Goal: Task Accomplishment & Management: Manage account settings

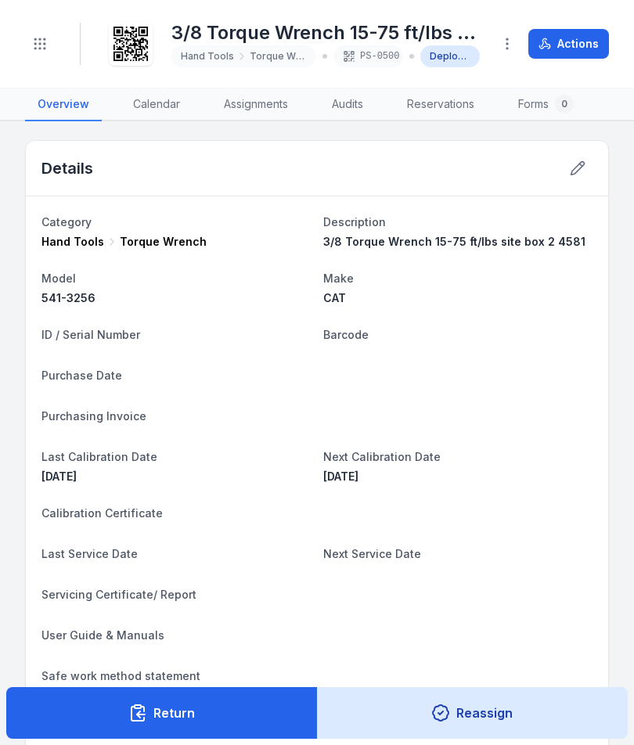
click at [28, 49] on button "Toggle Navigation" at bounding box center [40, 44] width 30 height 30
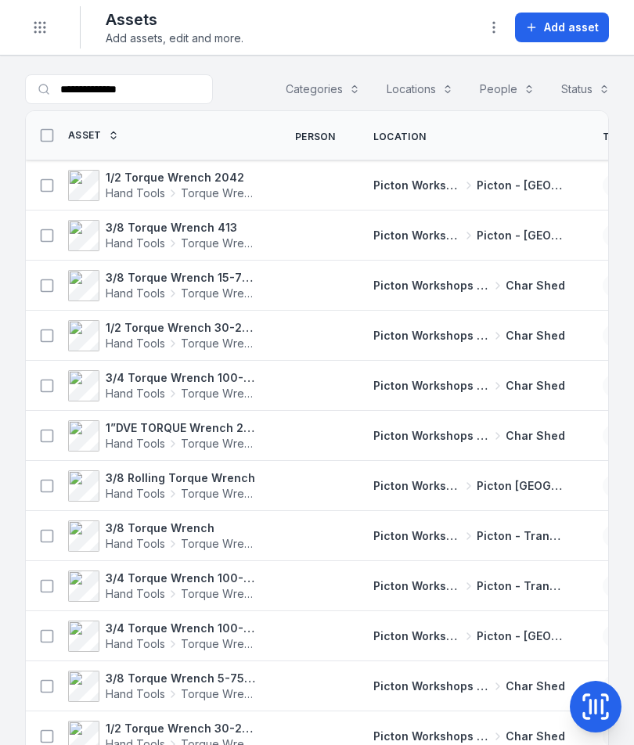
click at [135, 394] on span "Hand Tools" at bounding box center [135, 394] width 59 height 16
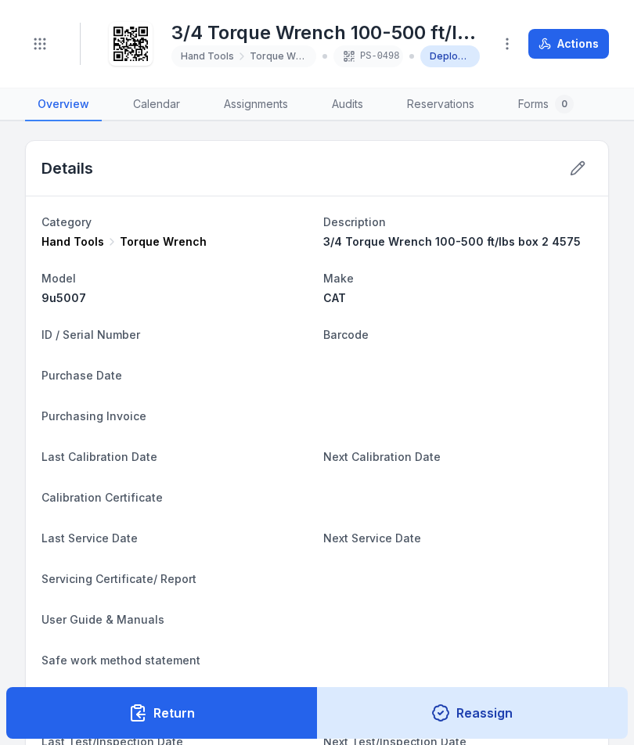
click at [582, 163] on icon at bounding box center [578, 168] width 16 height 16
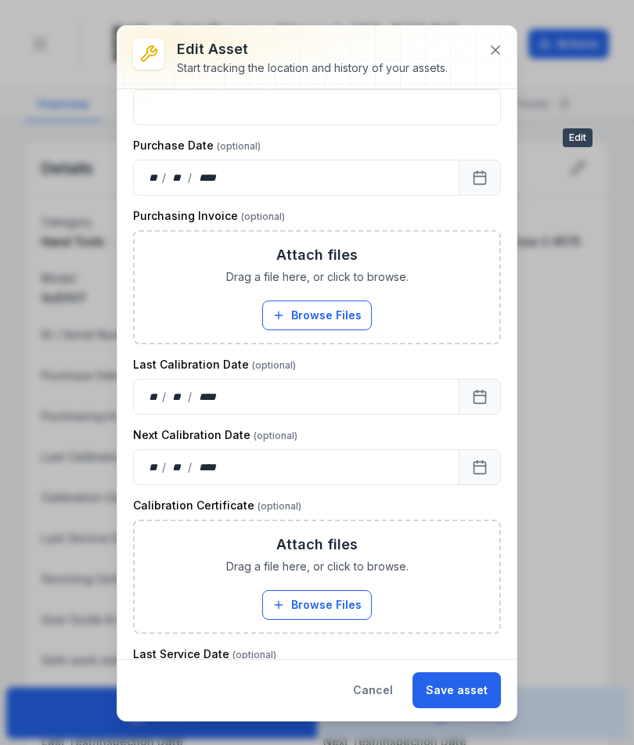
scroll to position [415, 0]
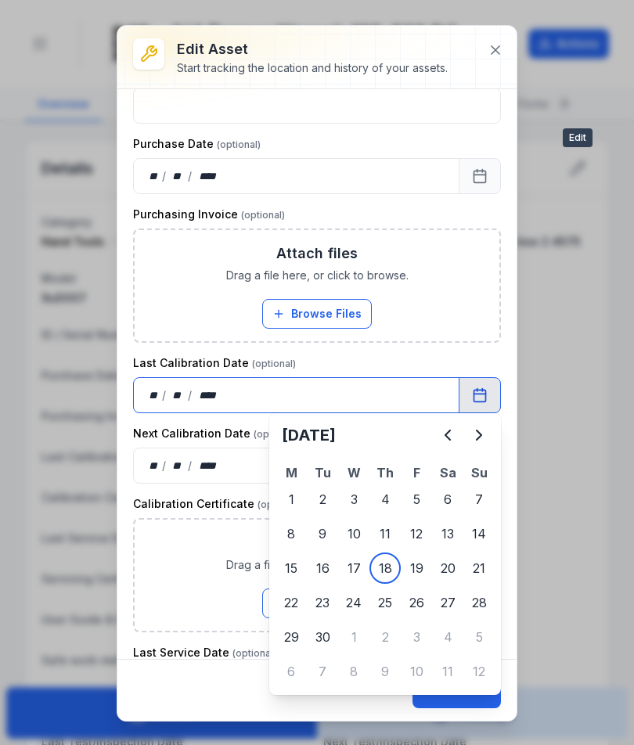
click at [472, 409] on button "Calendar" at bounding box center [480, 395] width 42 height 36
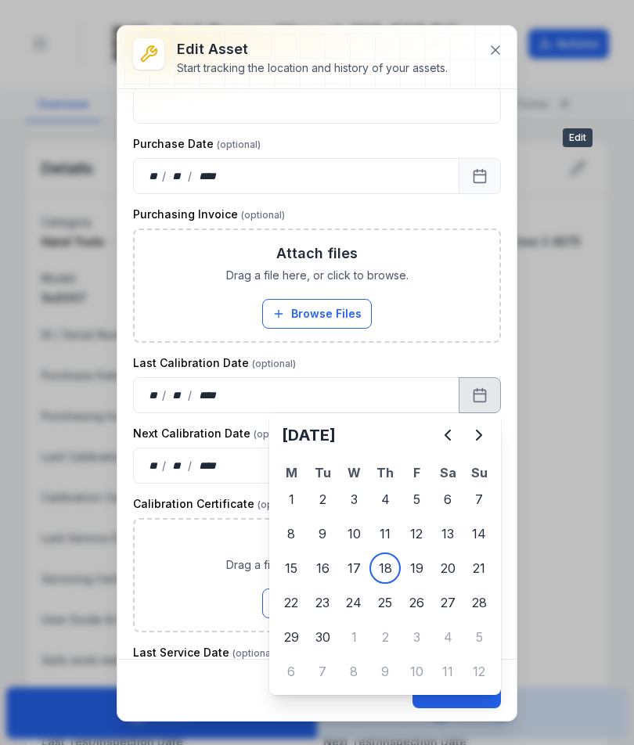
click at [441, 436] on icon "Previous" at bounding box center [447, 435] width 19 height 19
click at [451, 423] on button "Previous" at bounding box center [447, 435] width 31 height 31
click at [451, 411] on div "** / ** / ****" at bounding box center [296, 395] width 326 height 36
click at [453, 412] on div "** / ** / ****" at bounding box center [296, 395] width 326 height 36
click at [460, 430] on button "Previous" at bounding box center [447, 435] width 31 height 31
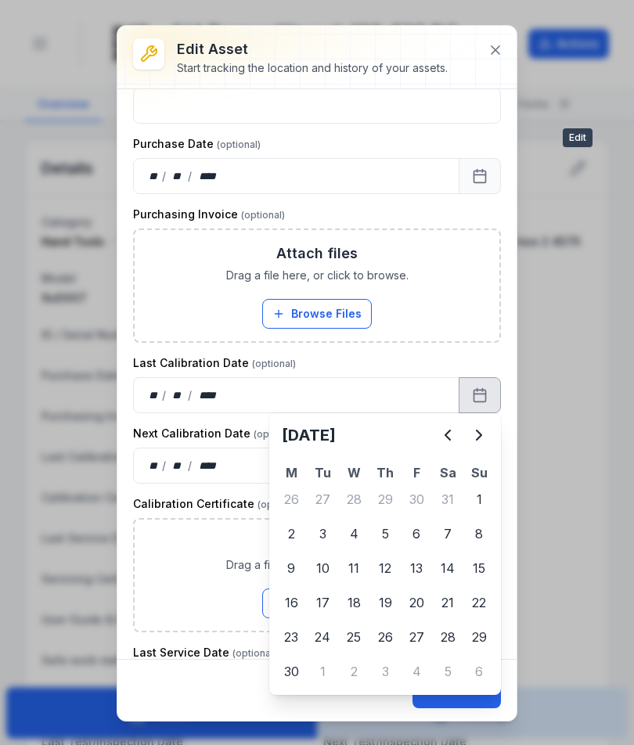
click at [469, 412] on button "Calendar" at bounding box center [480, 395] width 42 height 36
click at [470, 412] on button "Calendar" at bounding box center [480, 395] width 42 height 36
click at [466, 412] on button "Calendar" at bounding box center [480, 395] width 42 height 36
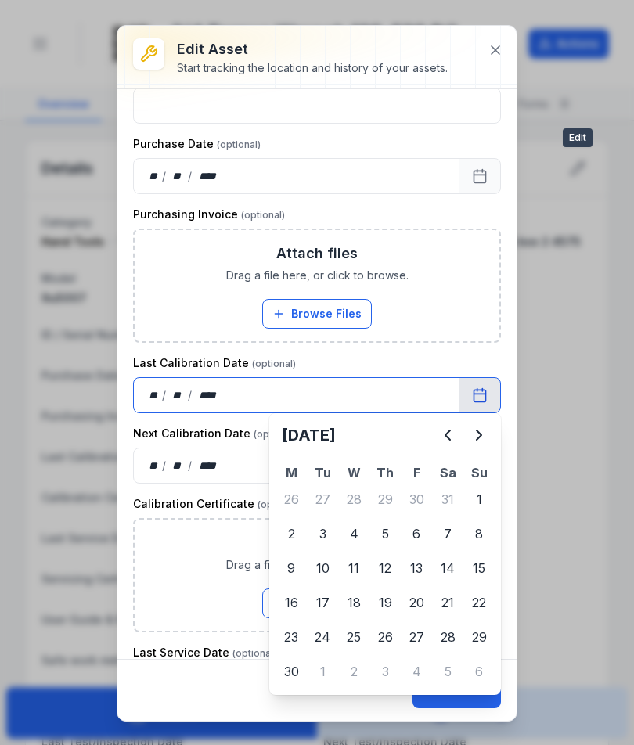
click at [476, 412] on button "Calendar" at bounding box center [480, 395] width 42 height 36
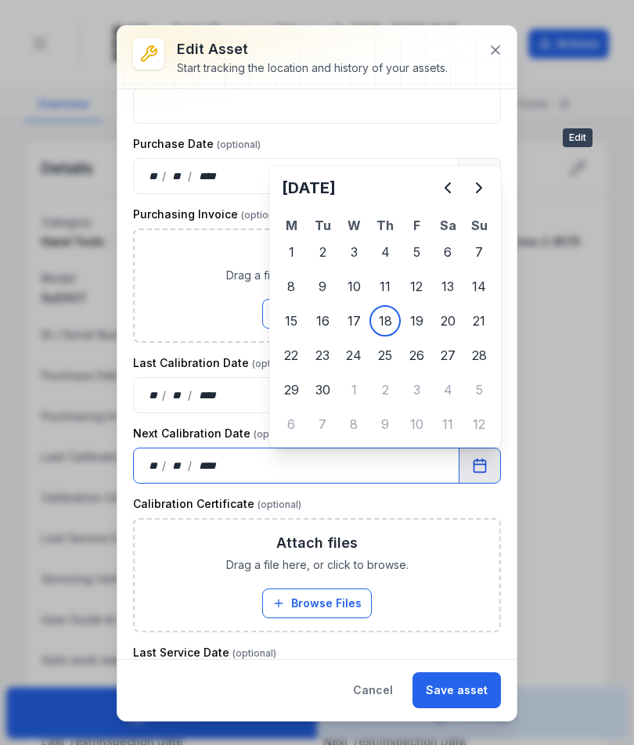
click at [434, 329] on div "Attach files Drag a file here, or click to browse. Browse Files Take Photos" at bounding box center [317, 285] width 365 height 111
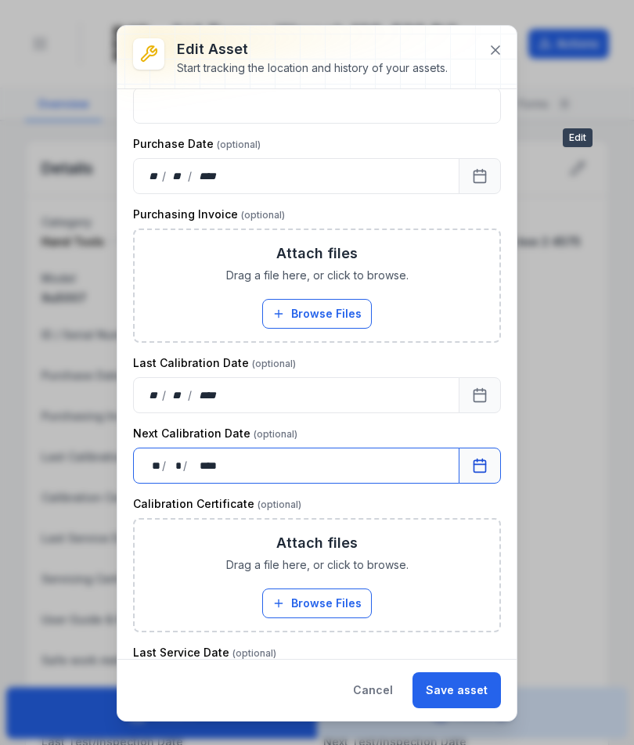
click at [499, 381] on button "Calendar" at bounding box center [480, 395] width 42 height 36
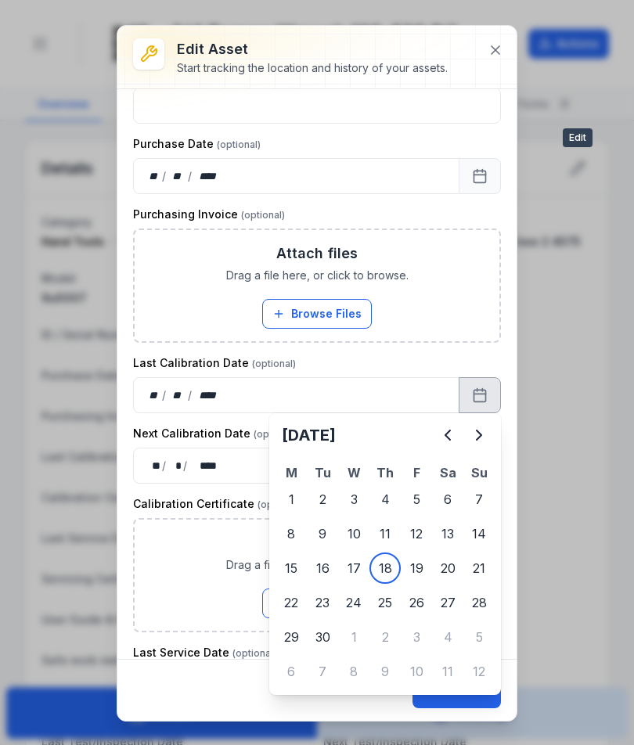
click at [470, 422] on button "Next" at bounding box center [478, 435] width 31 height 31
click at [459, 412] on button "Calendar" at bounding box center [480, 395] width 42 height 36
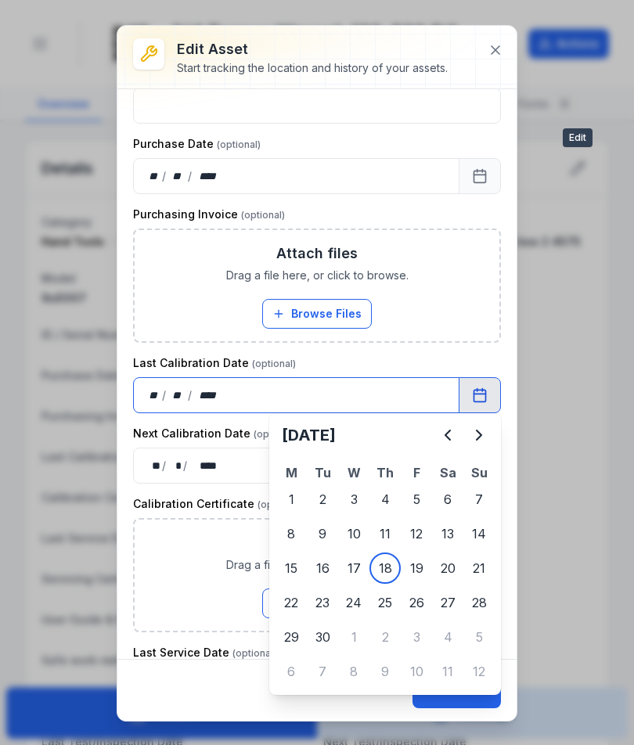
click at [472, 412] on button "Calendar" at bounding box center [480, 395] width 42 height 36
click at [477, 410] on button "Calendar" at bounding box center [480, 395] width 42 height 36
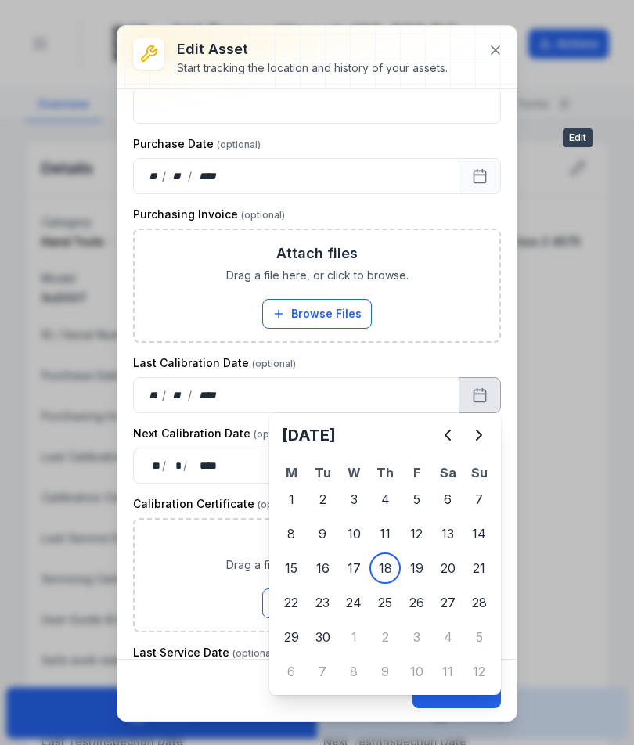
click at [455, 429] on icon "Previous" at bounding box center [447, 435] width 19 height 19
click at [451, 424] on button "Previous" at bounding box center [447, 435] width 31 height 31
click at [451, 420] on button "Previous" at bounding box center [447, 435] width 31 height 31
click at [456, 412] on div "** / ** / ****" at bounding box center [296, 395] width 326 height 36
click at [445, 412] on div "** / ** / ****" at bounding box center [296, 395] width 326 height 36
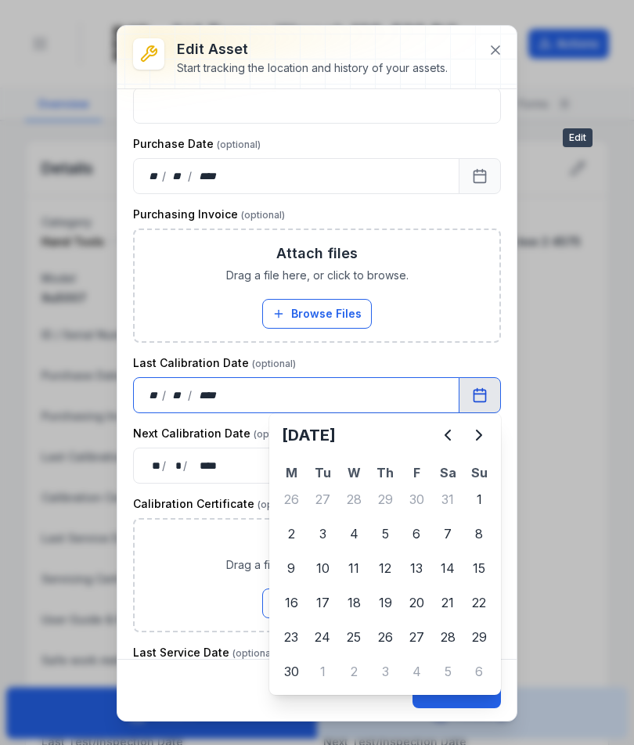
click at [460, 410] on button "Calendar" at bounding box center [480, 395] width 42 height 36
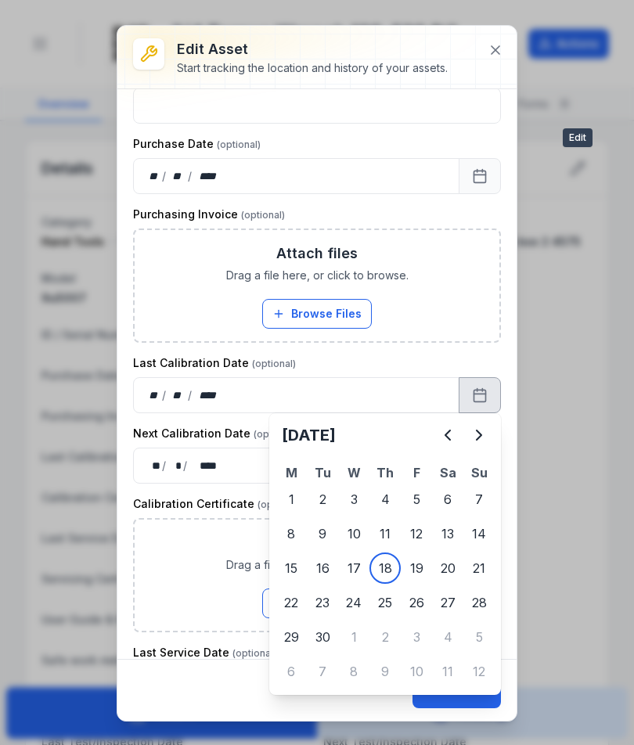
click at [456, 424] on button "Previous" at bounding box center [447, 435] width 31 height 31
click at [460, 421] on div "[DATE]" at bounding box center [384, 442] width 219 height 44
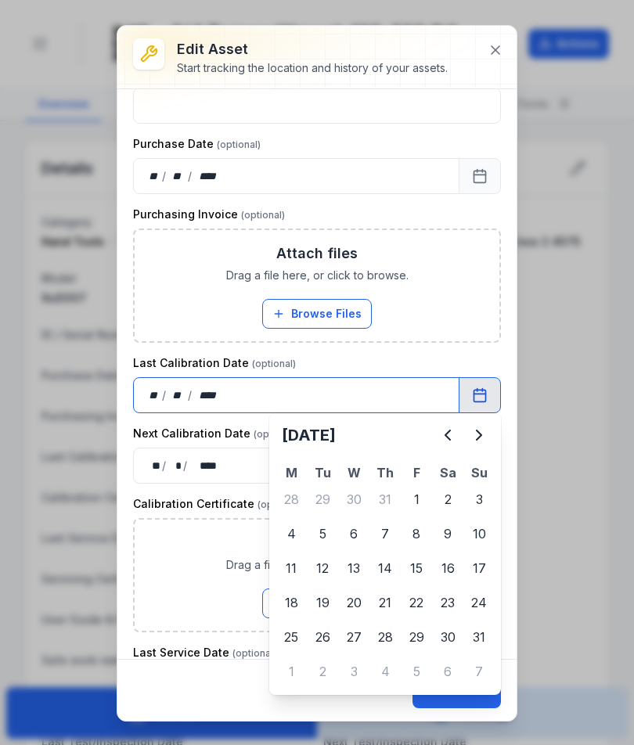
click at [463, 412] on button "Calendar" at bounding box center [480, 395] width 42 height 36
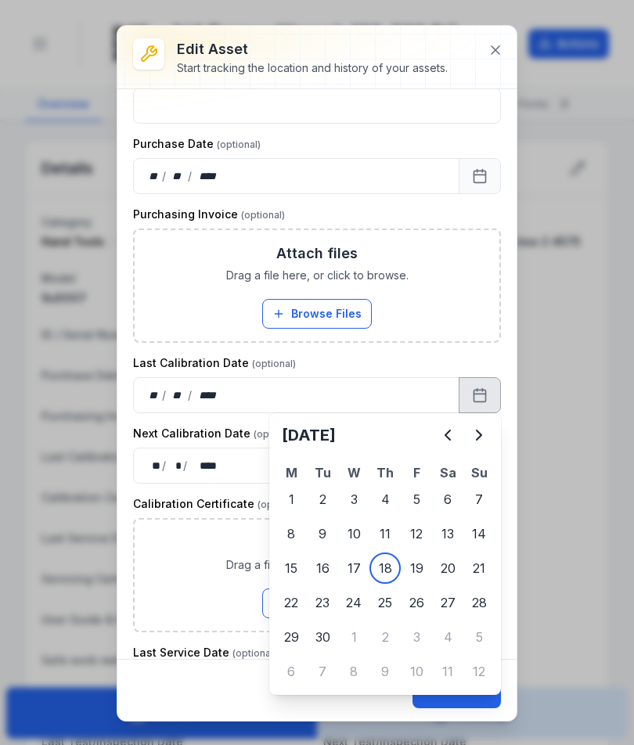
click at [448, 436] on icon "Previous" at bounding box center [447, 435] width 19 height 19
click at [451, 428] on icon "Previous" at bounding box center [447, 435] width 19 height 19
click at [455, 423] on button "Previous" at bounding box center [447, 435] width 31 height 31
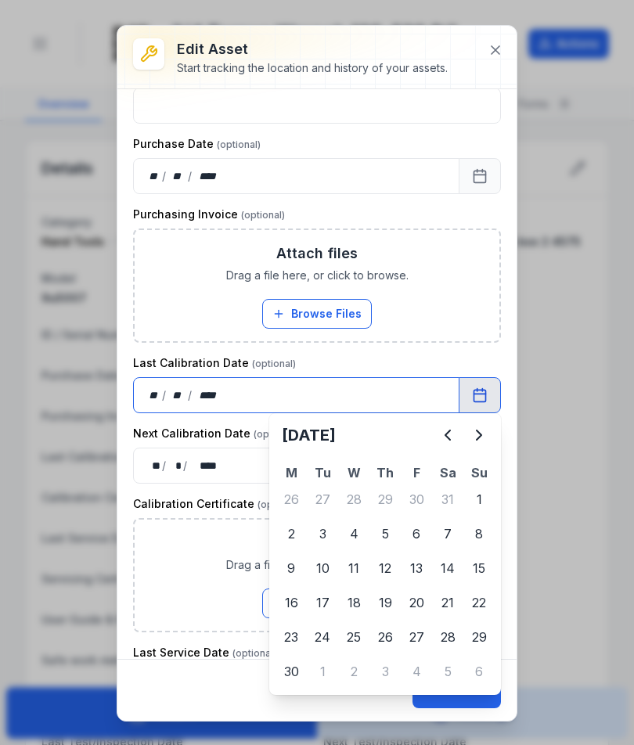
click at [456, 412] on div "** / ** / ****" at bounding box center [296, 395] width 326 height 36
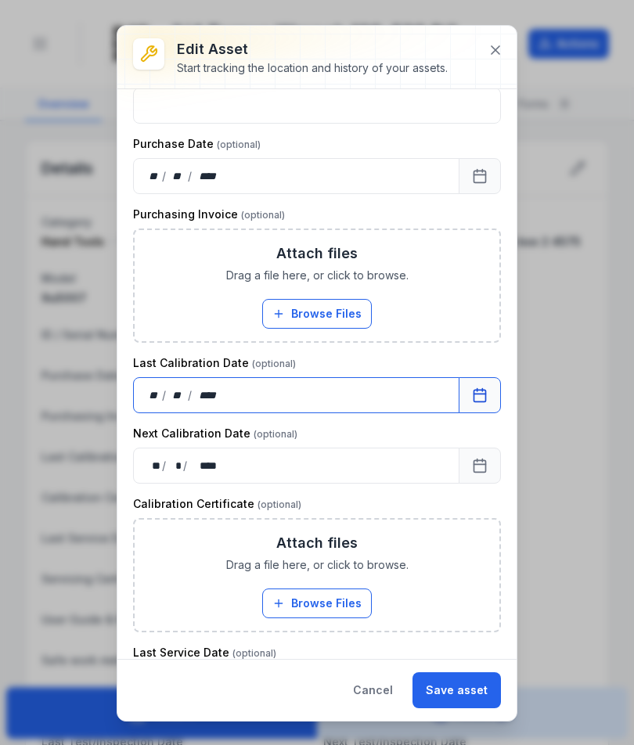
scroll to position [416, 0]
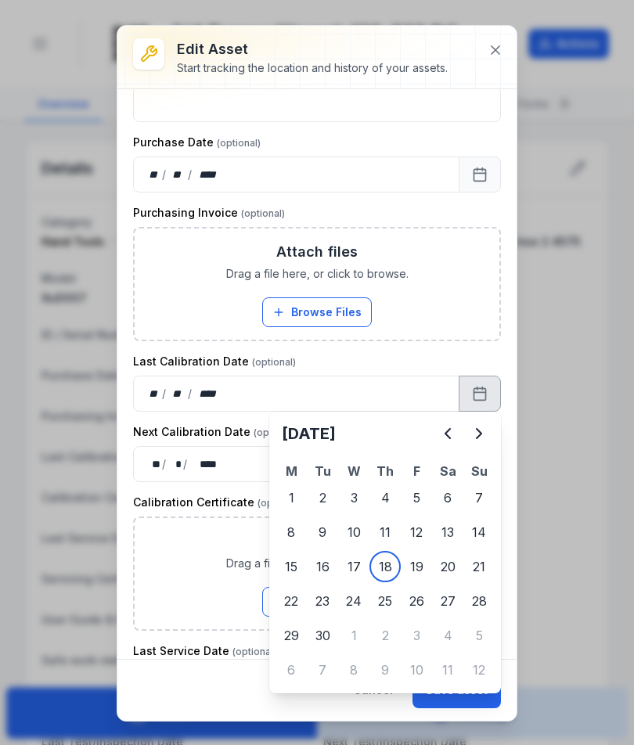
click at [449, 440] on icon "Previous" at bounding box center [447, 433] width 19 height 19
click at [452, 434] on icon "Previous" at bounding box center [447, 433] width 19 height 19
click at [452, 429] on icon "Previous" at bounding box center [447, 433] width 19 height 19
click at [455, 431] on icon "Previous" at bounding box center [447, 433] width 19 height 19
click at [452, 427] on icon "Previous" at bounding box center [447, 433] width 19 height 19
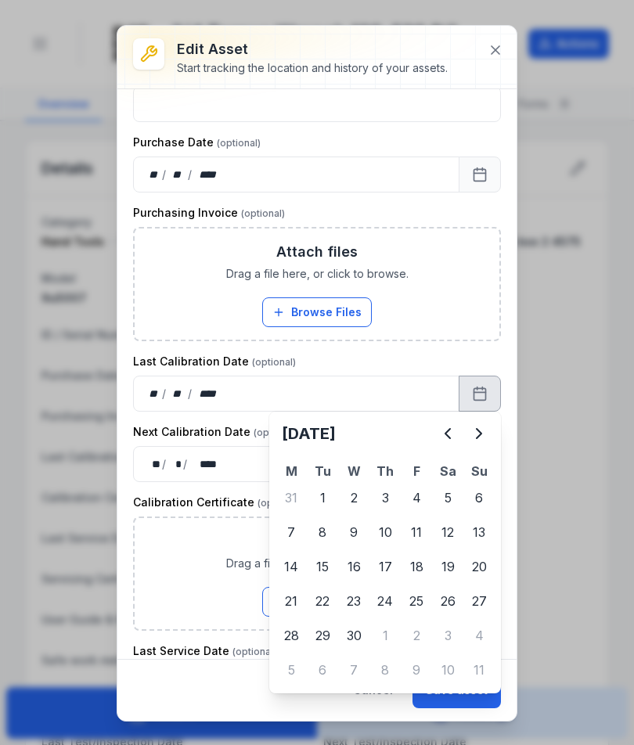
click at [459, 424] on button "Previous" at bounding box center [447, 433] width 31 height 31
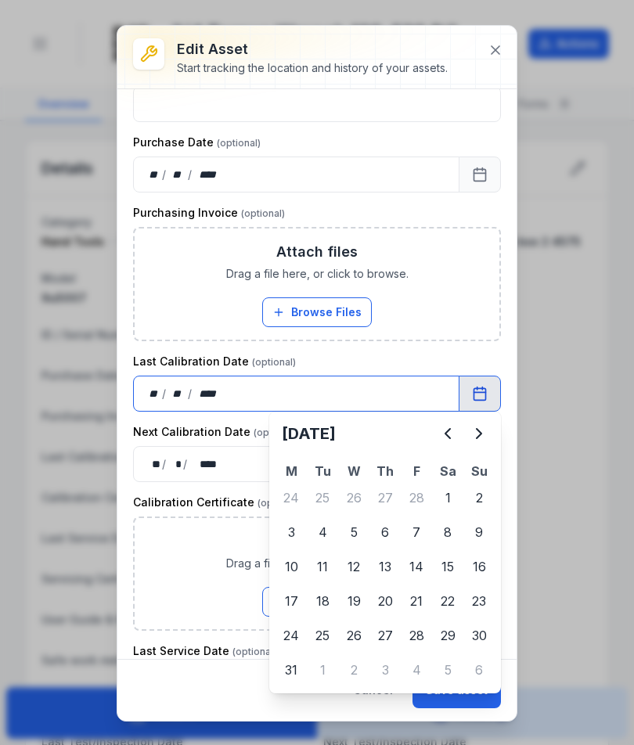
click at [288, 589] on button "Browse Files" at bounding box center [317, 602] width 110 height 30
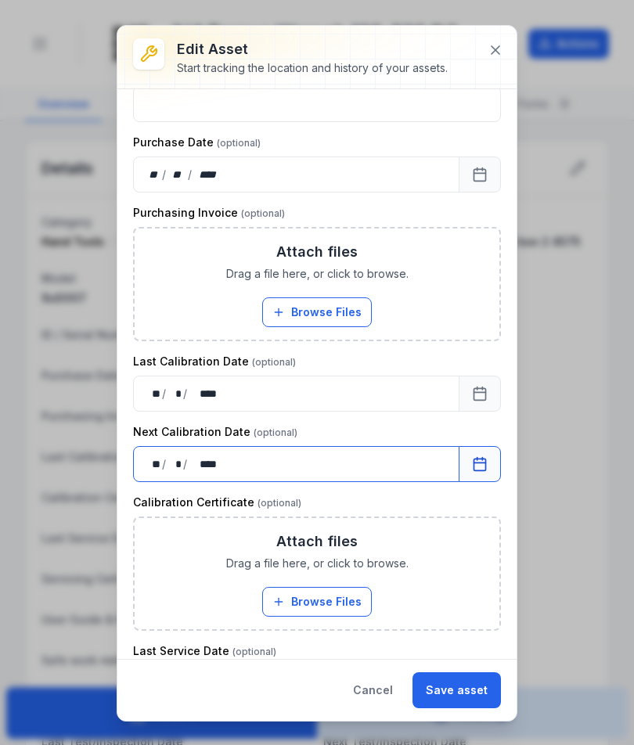
click at [361, 318] on button "Browse Files" at bounding box center [317, 312] width 110 height 30
click at [481, 687] on button "Save asset" at bounding box center [456, 690] width 88 height 36
